Goal: Transaction & Acquisition: Purchase product/service

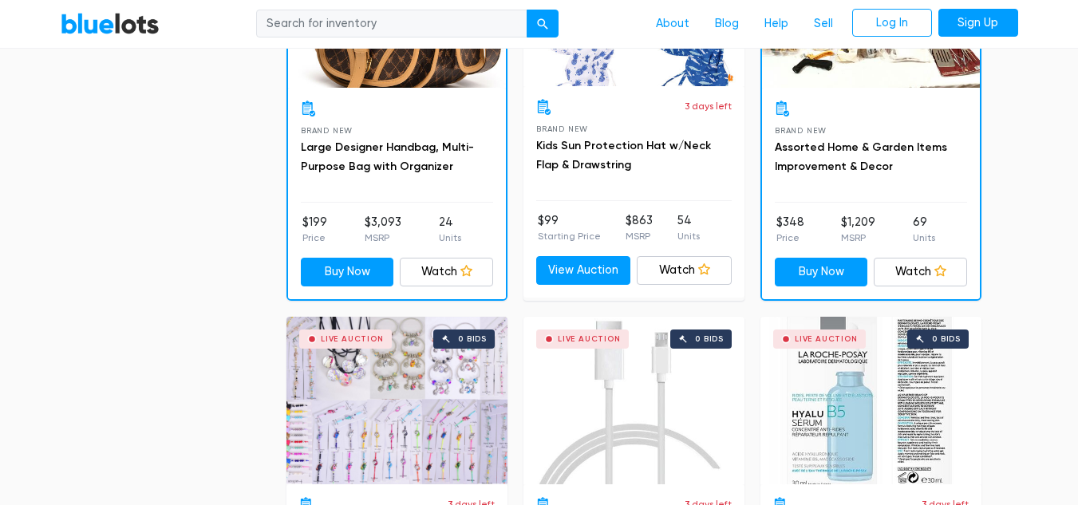
scroll to position [1458, 0]
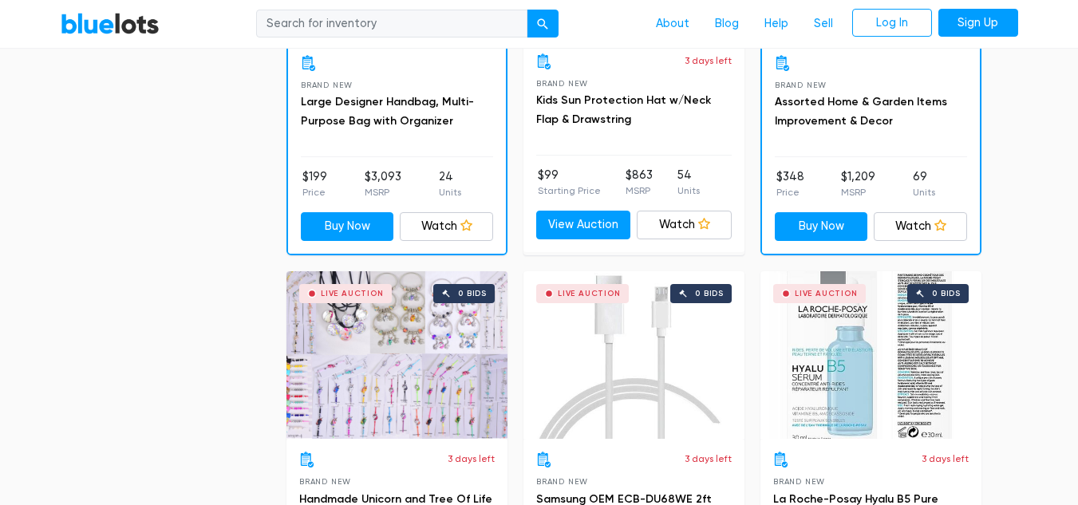
click at [353, 26] on input "search" at bounding box center [391, 24] width 271 height 29
type input "jewlery"
click at [544, 31] on button "submit" at bounding box center [543, 24] width 32 height 29
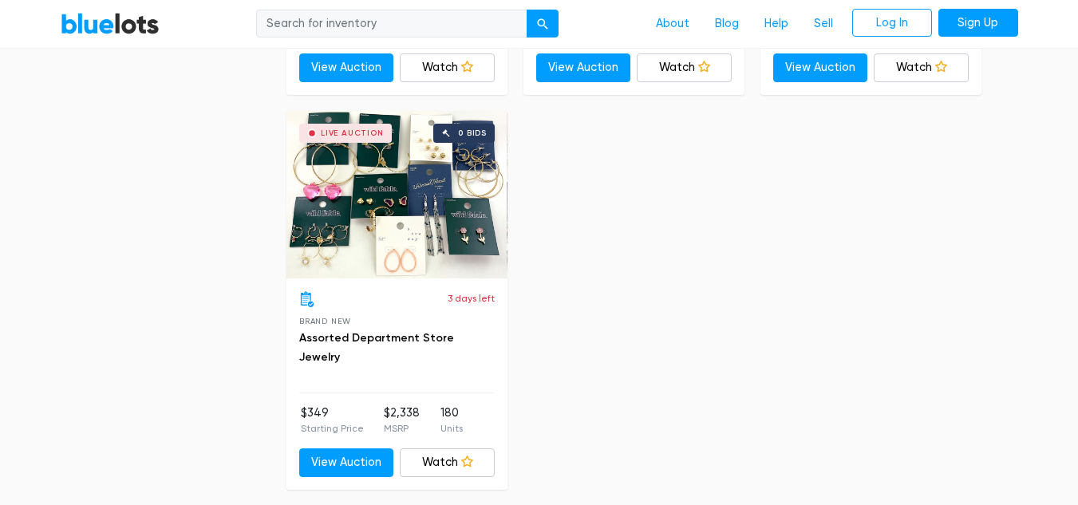
scroll to position [815, 0]
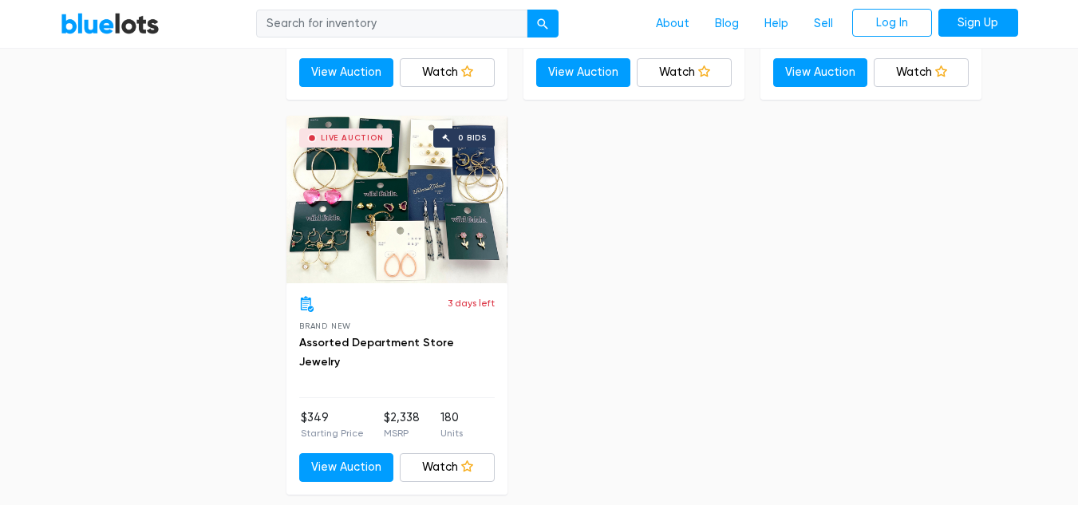
click at [431, 31] on input "search" at bounding box center [391, 24] width 271 height 29
click at [373, 21] on input "search" at bounding box center [391, 24] width 271 height 29
type input "tech"
click at [527, 10] on button "submit" at bounding box center [543, 24] width 32 height 29
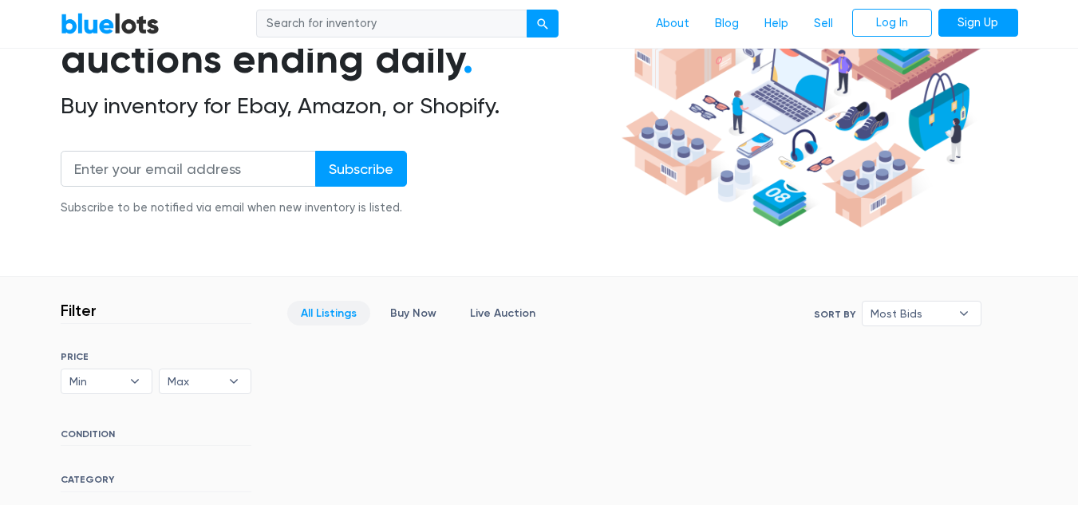
scroll to position [194, 0]
click at [400, 315] on link "Buy Now" at bounding box center [413, 314] width 73 height 25
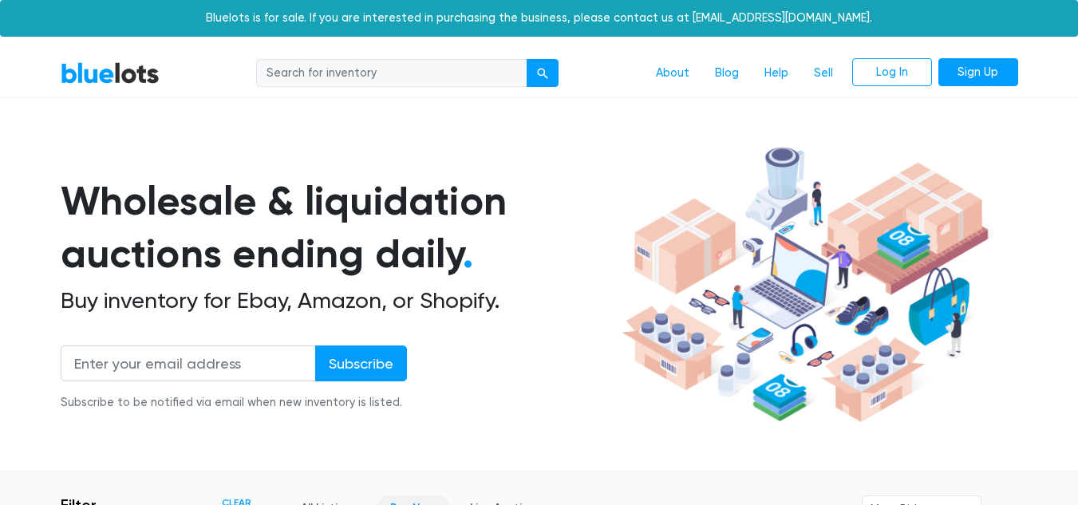
scroll to position [429, 0]
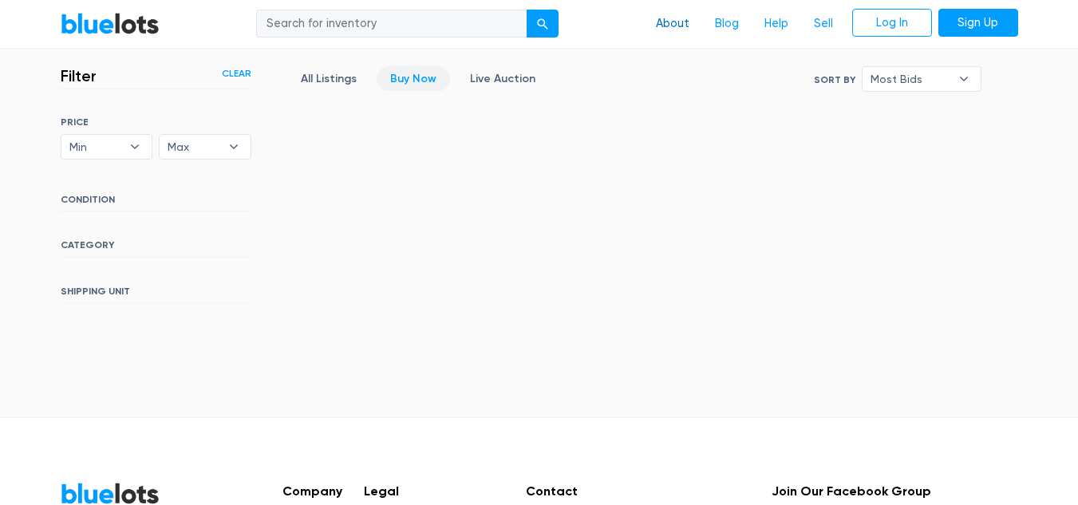
click at [668, 23] on link "About" at bounding box center [672, 24] width 59 height 30
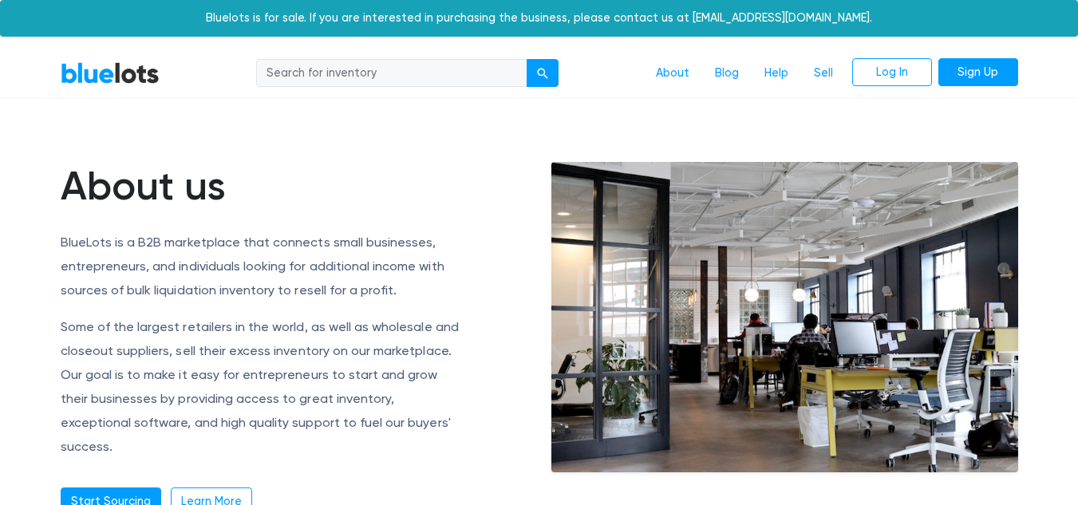
click at [103, 75] on link "BlueLots" at bounding box center [110, 72] width 99 height 23
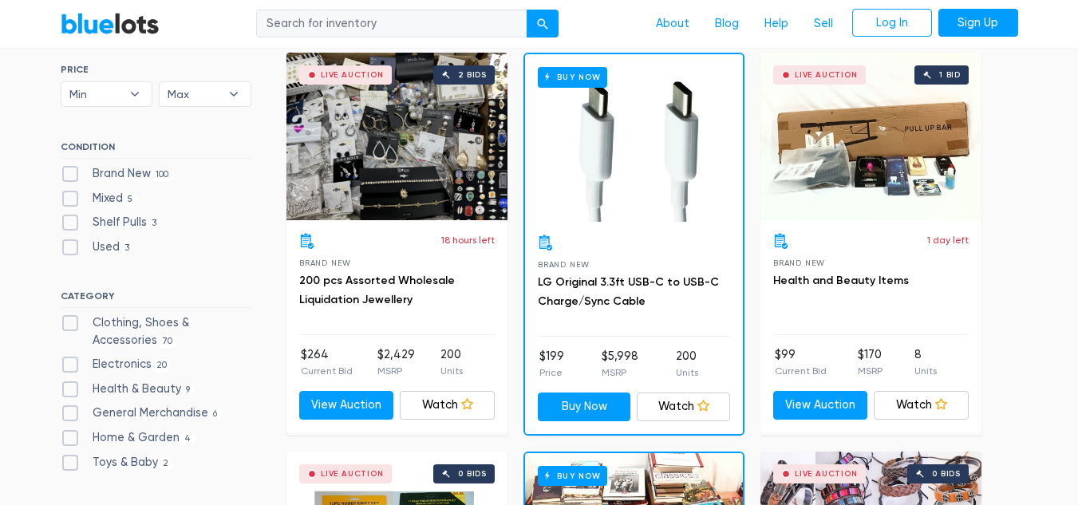
scroll to position [503, 0]
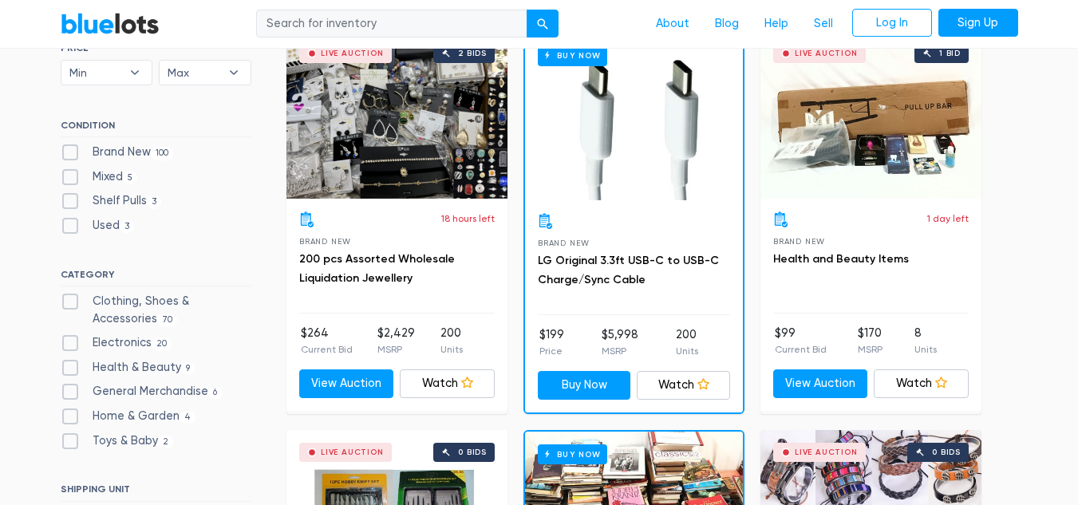
click at [127, 343] on label "Electronics 20" at bounding box center [117, 343] width 112 height 18
click at [71, 343] on input "Electronics 20" at bounding box center [66, 339] width 10 height 10
checkbox input "true"
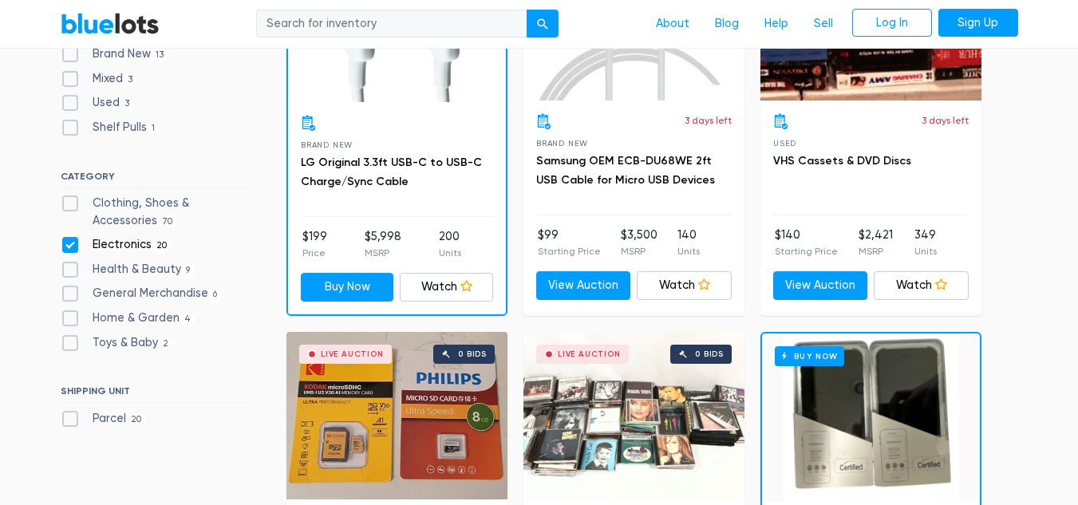
scroll to position [577, 0]
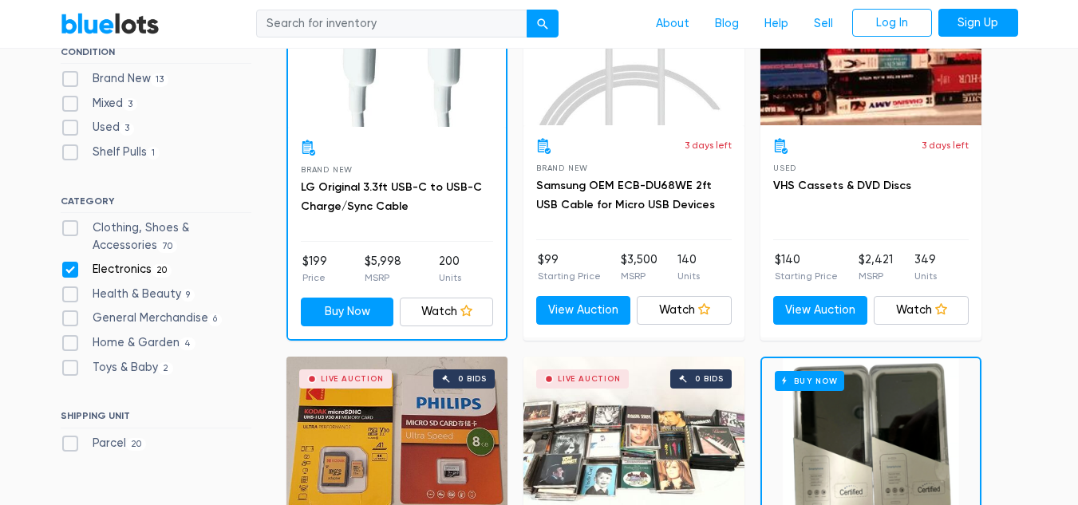
click at [79, 268] on label "Electronics 20" at bounding box center [117, 270] width 112 height 18
click at [71, 268] on input "Electronics 20" at bounding box center [66, 266] width 10 height 10
checkbox input "false"
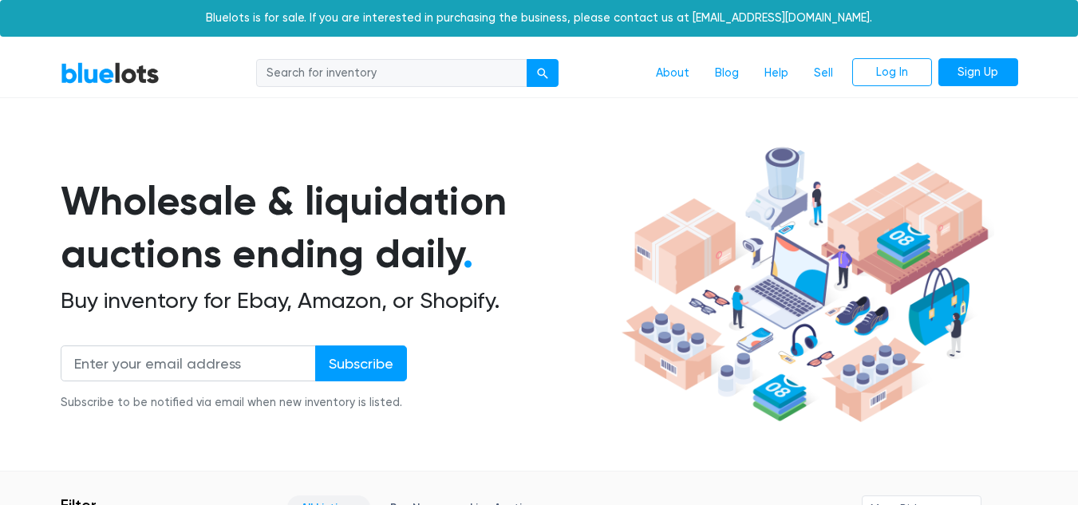
scroll to position [429, 0]
